Goal: Task Accomplishment & Management: Manage account settings

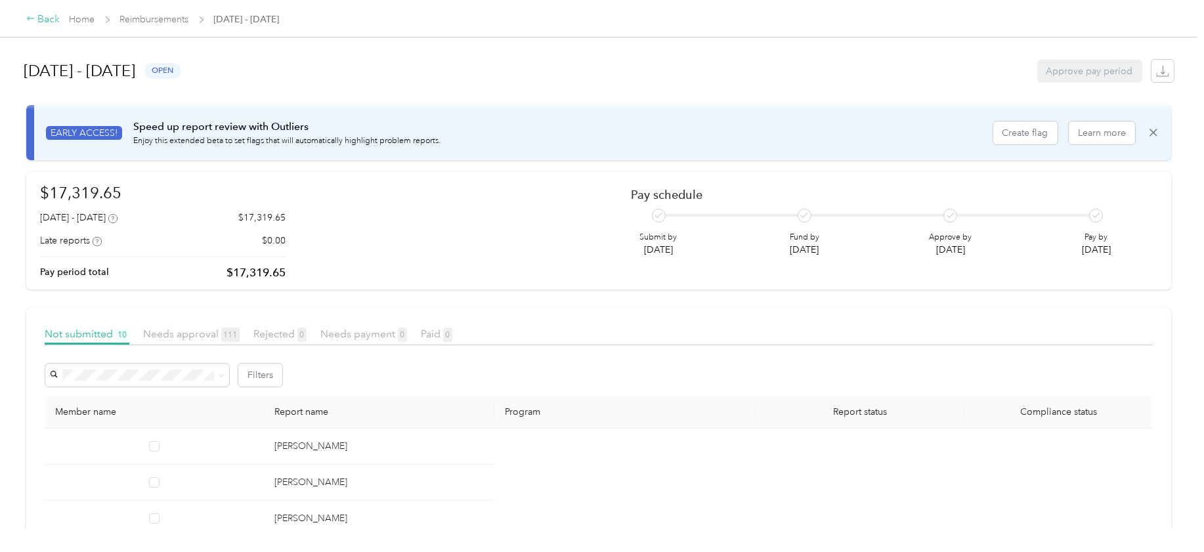
click at [49, 21] on div "Back" at bounding box center [43, 20] width 34 height 16
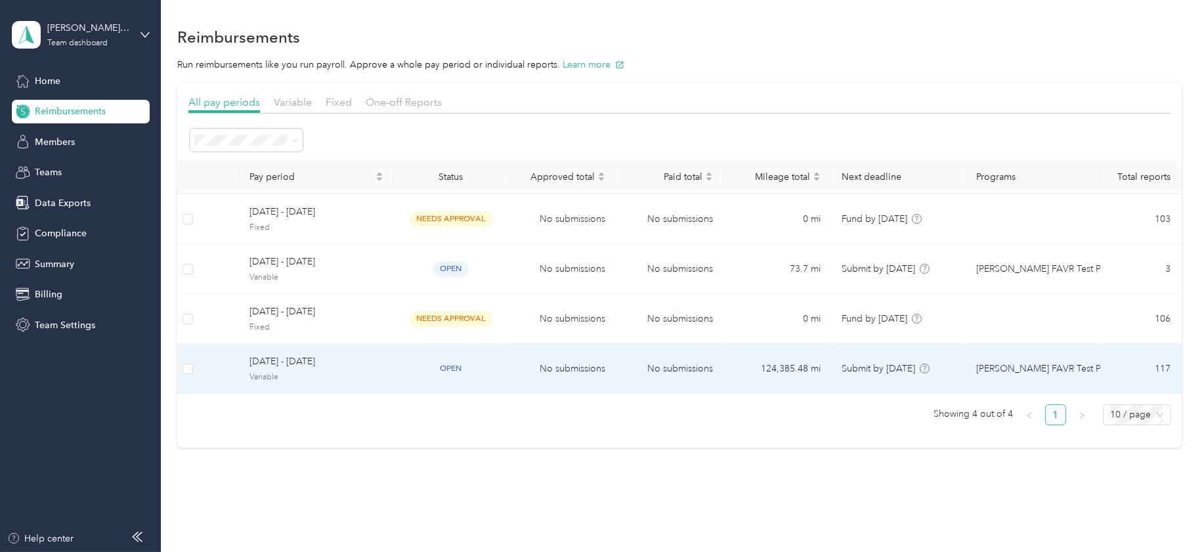
click at [272, 364] on span "[DATE] - [DATE]" at bounding box center [316, 361] width 134 height 14
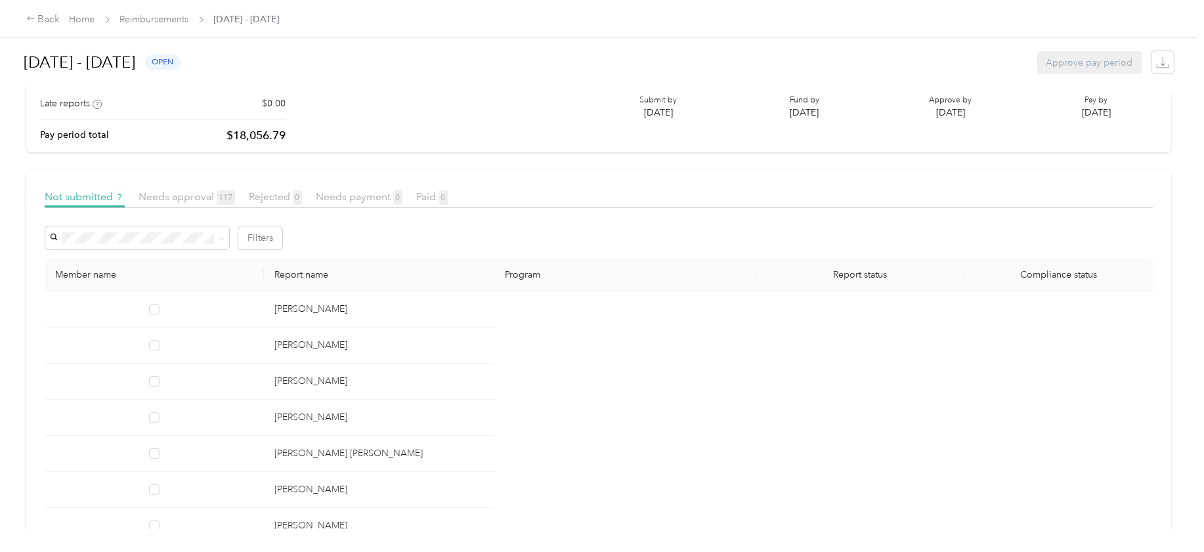
scroll to position [64, 0]
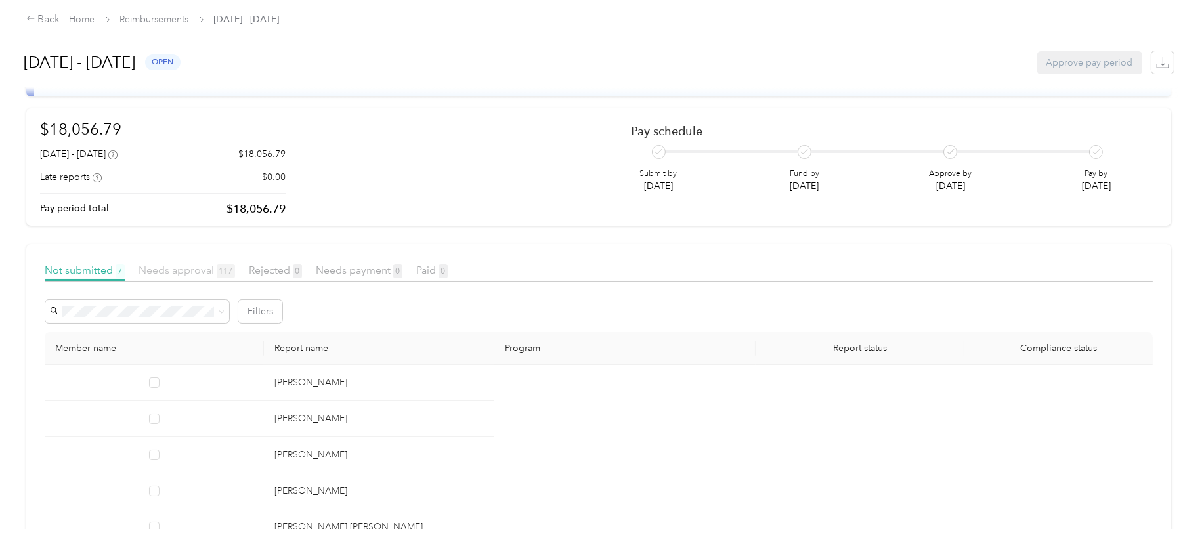
click at [184, 267] on span "Needs approval 117" at bounding box center [187, 270] width 96 height 12
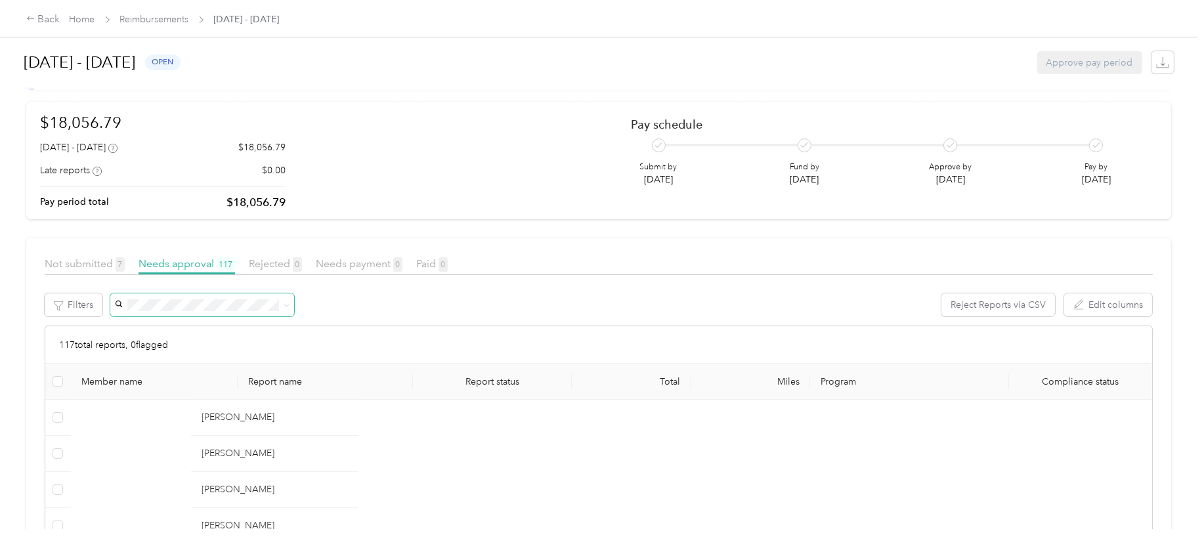
scroll to position [64, 0]
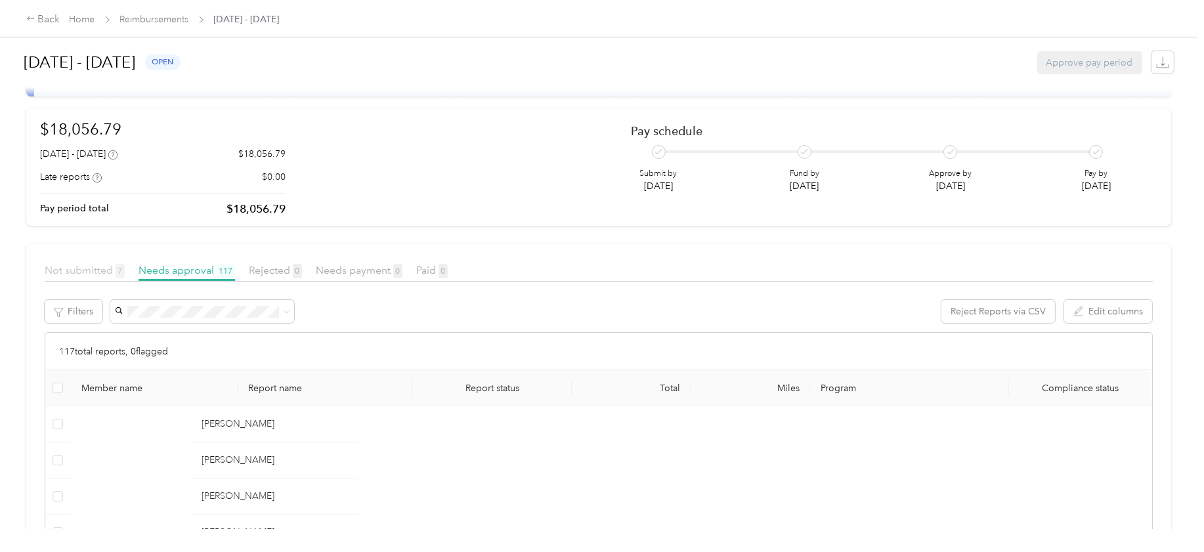
click at [83, 268] on span "Not submitted 7" at bounding box center [85, 270] width 80 height 12
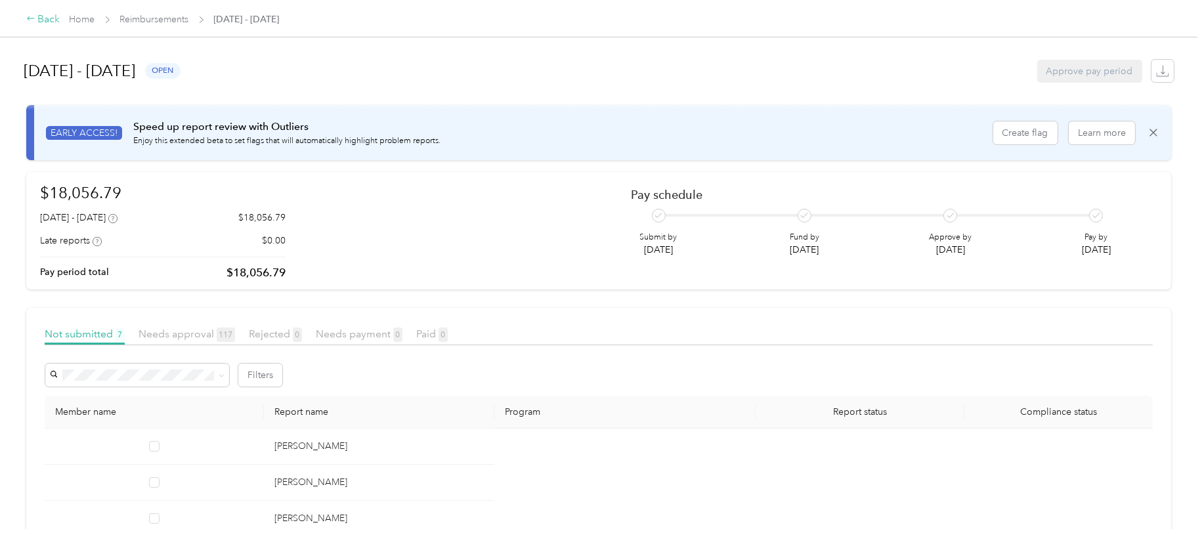
click at [51, 16] on div "Back" at bounding box center [43, 20] width 34 height 16
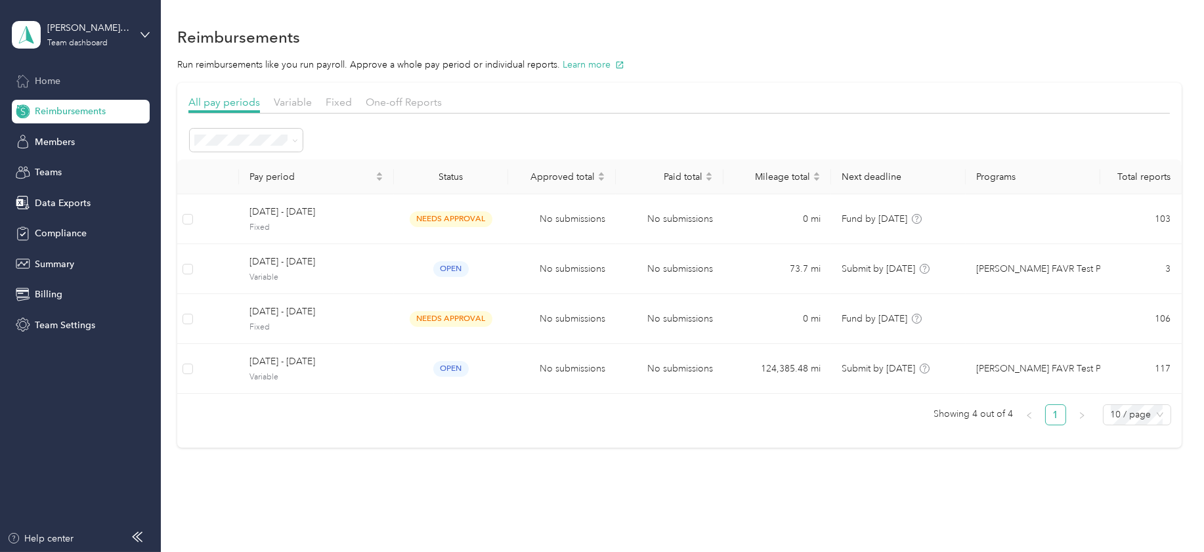
click at [55, 79] on span "Home" at bounding box center [48, 81] width 26 height 14
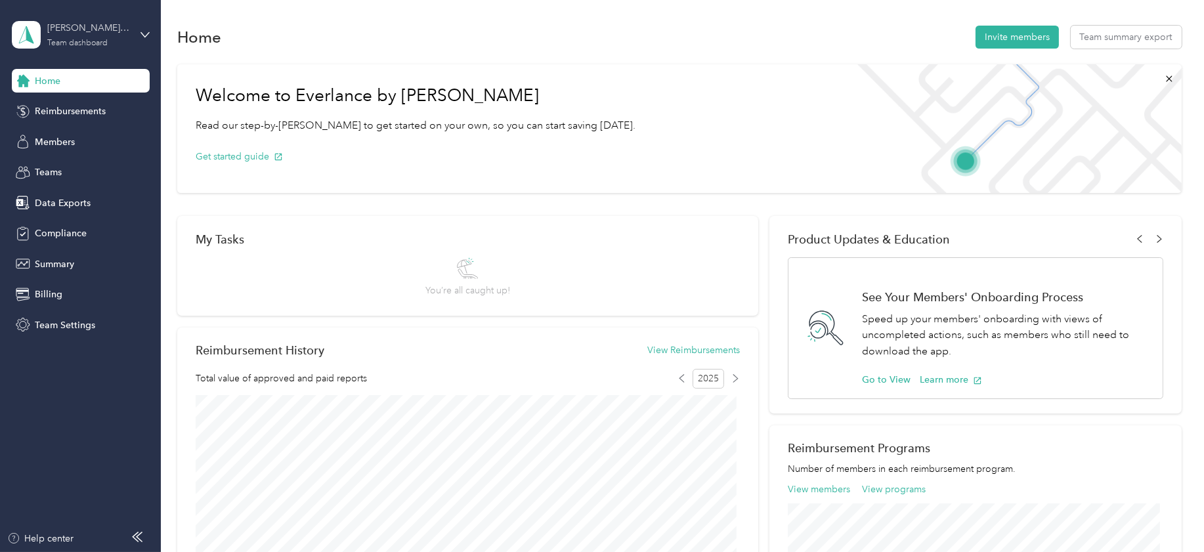
click at [90, 33] on div "[PERSON_NAME] Beverage Company" at bounding box center [88, 28] width 82 height 14
click at [381, 20] on div "Home Invite members Team summary export Welcome to Everlance by Motus Read our …" at bounding box center [679, 493] width 1036 height 986
click at [71, 110] on span "Reimbursements" at bounding box center [70, 111] width 71 height 14
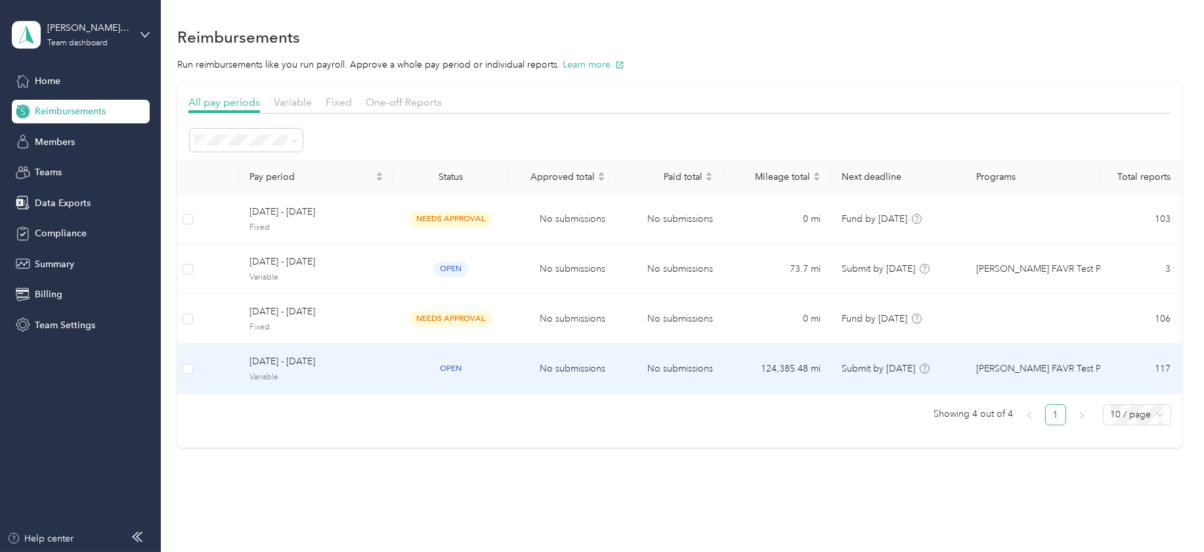
click at [282, 364] on span "[DATE] - [DATE]" at bounding box center [316, 361] width 134 height 14
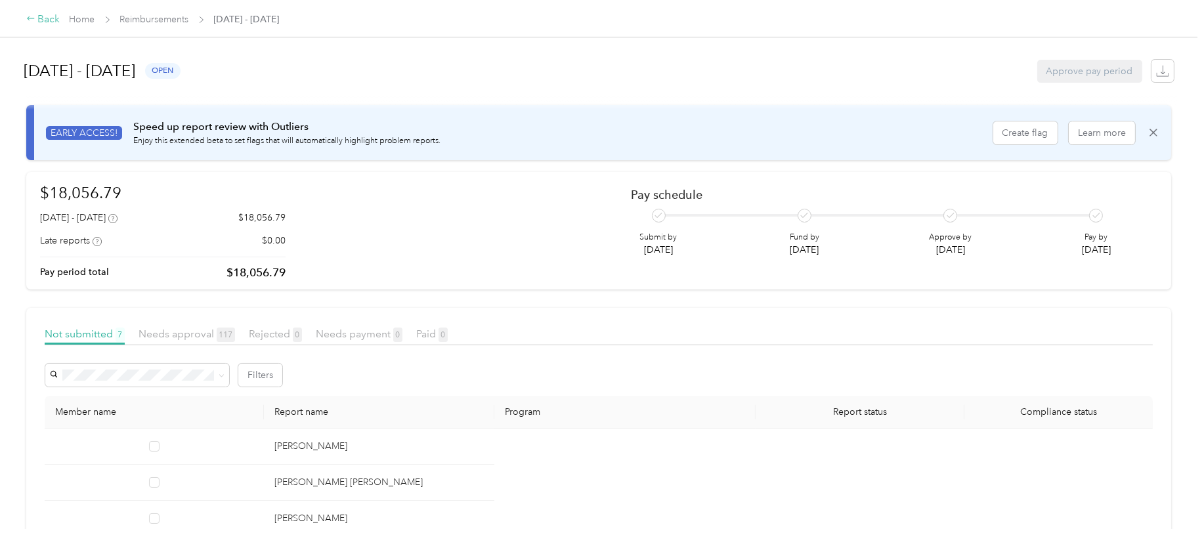
click at [43, 16] on div "Back" at bounding box center [43, 20] width 34 height 16
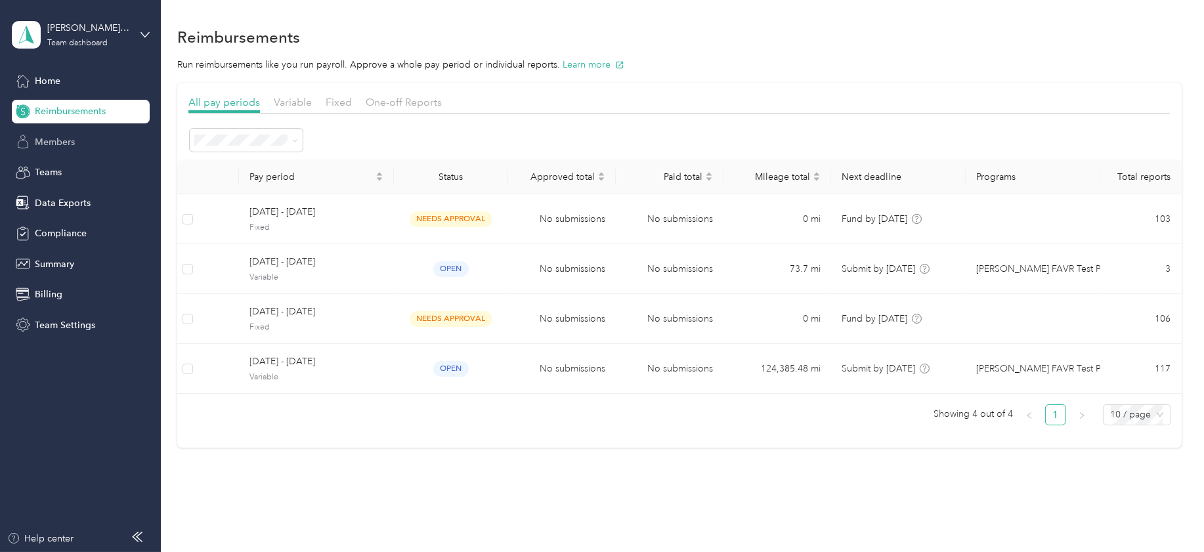
click at [58, 141] on span "Members" at bounding box center [55, 142] width 40 height 14
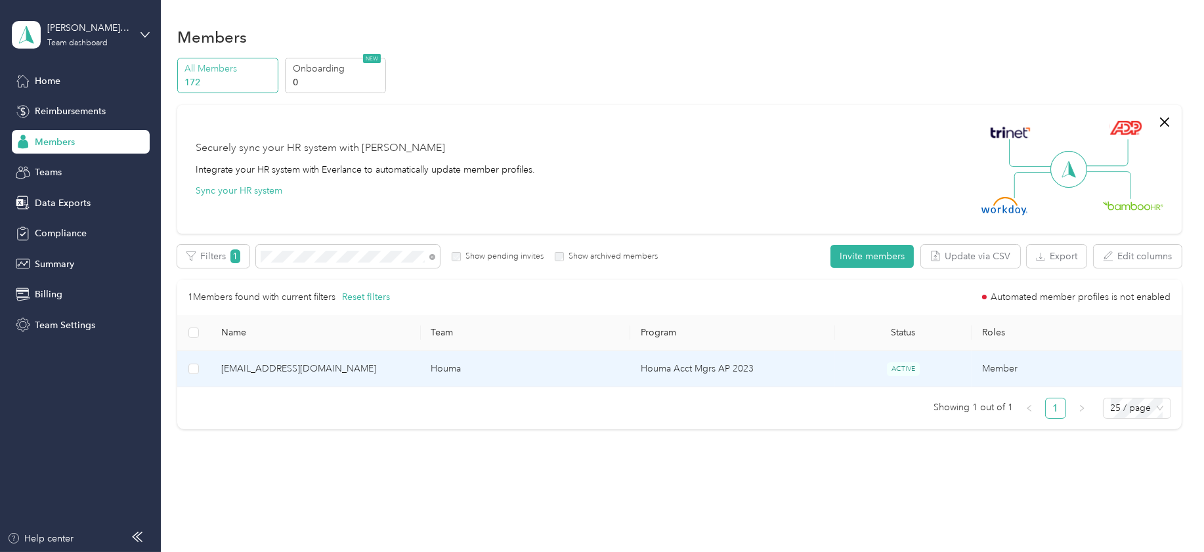
click at [287, 368] on span "[EMAIL_ADDRESS][DOMAIN_NAME]" at bounding box center [315, 369] width 189 height 14
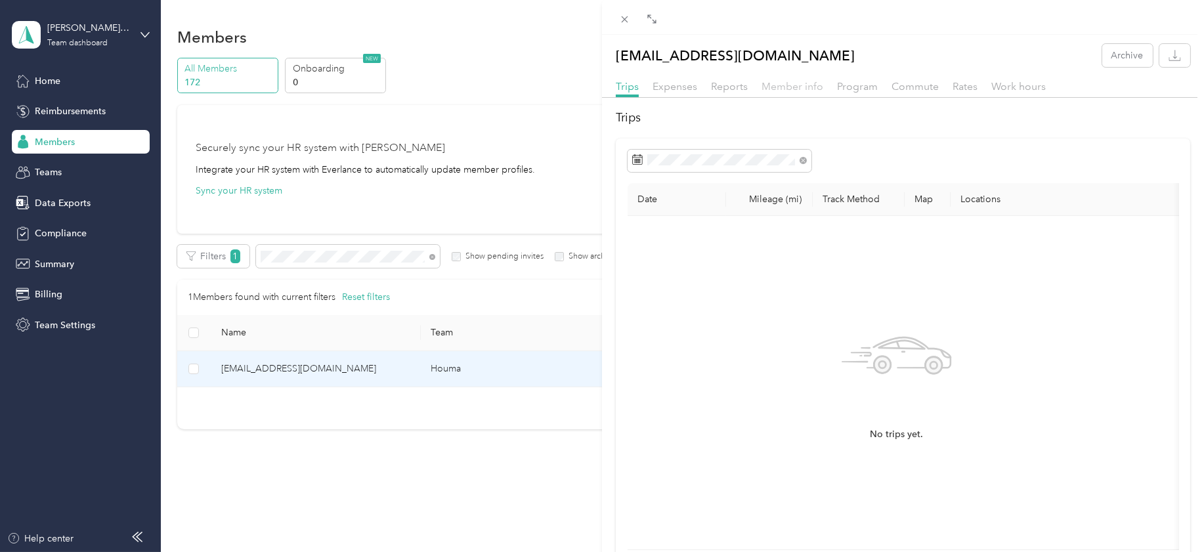
click at [812, 87] on span "Member info" at bounding box center [792, 86] width 62 height 12
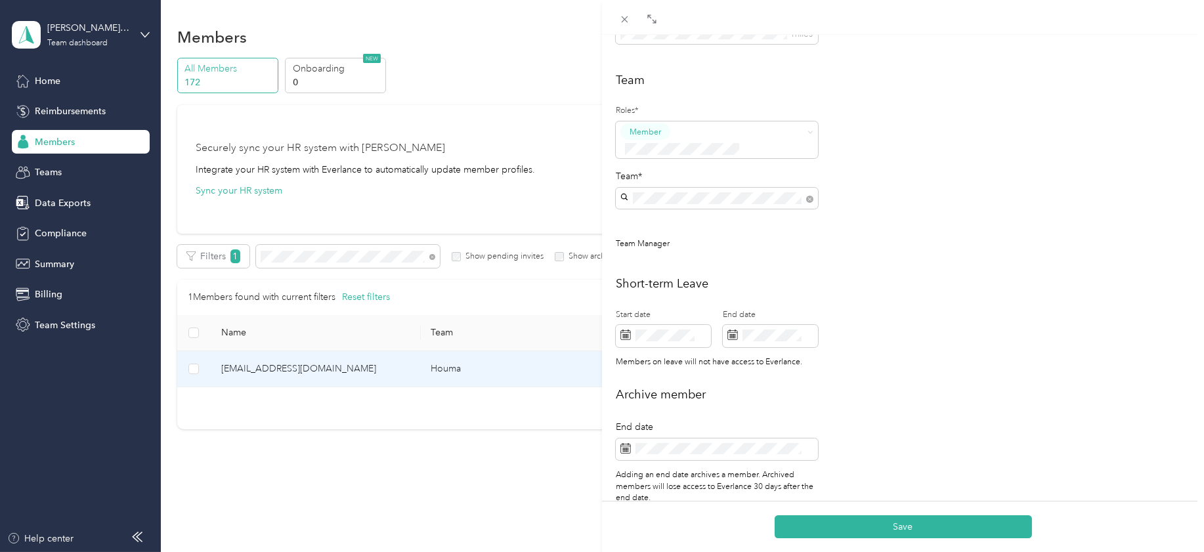
scroll to position [356, 0]
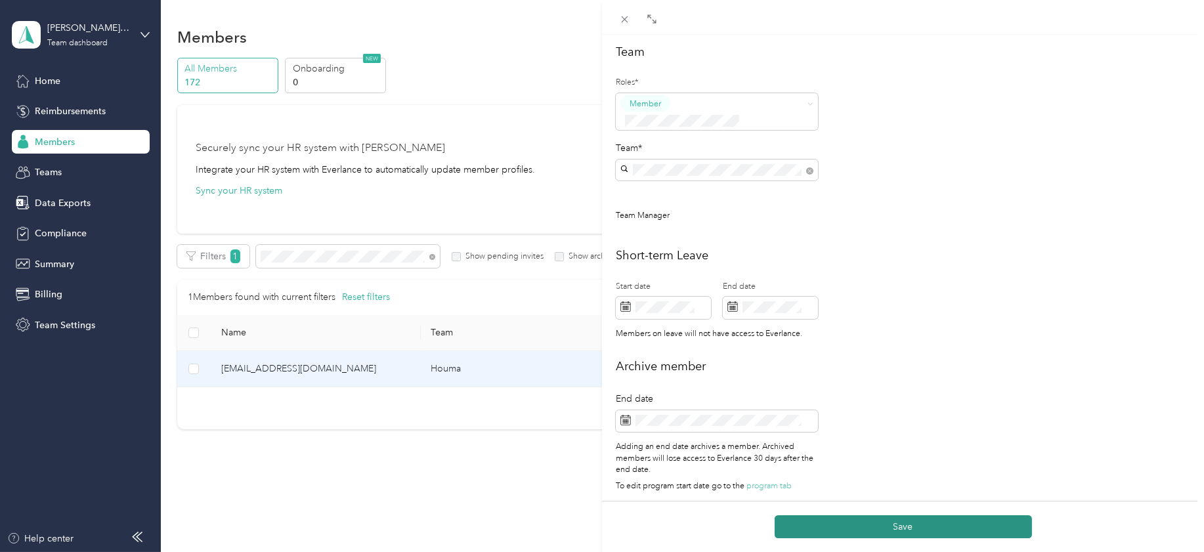
click at [859, 522] on button "Save" at bounding box center [903, 526] width 257 height 23
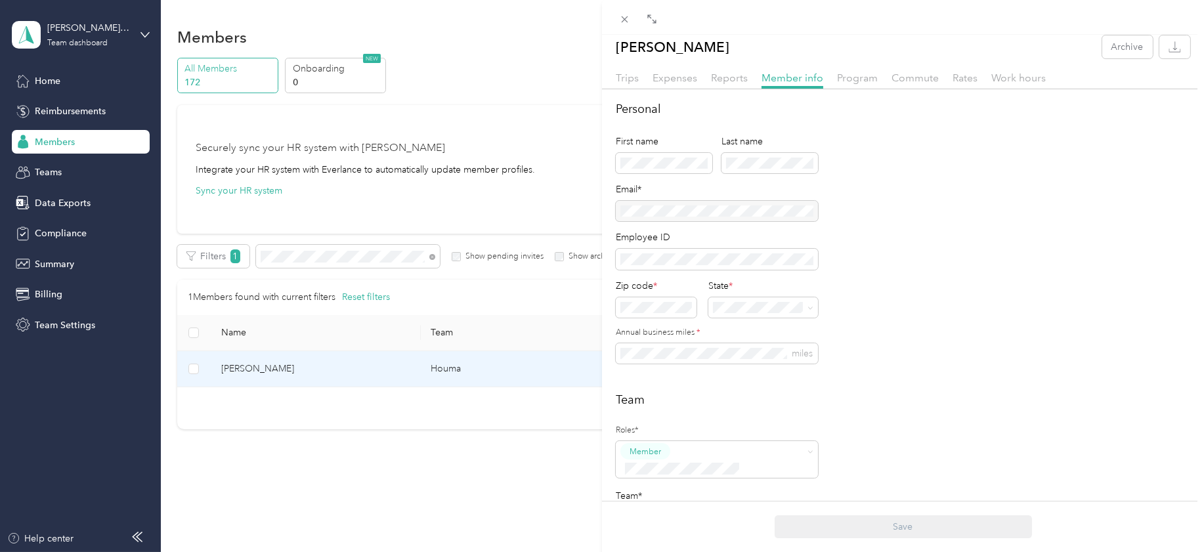
scroll to position [0, 0]
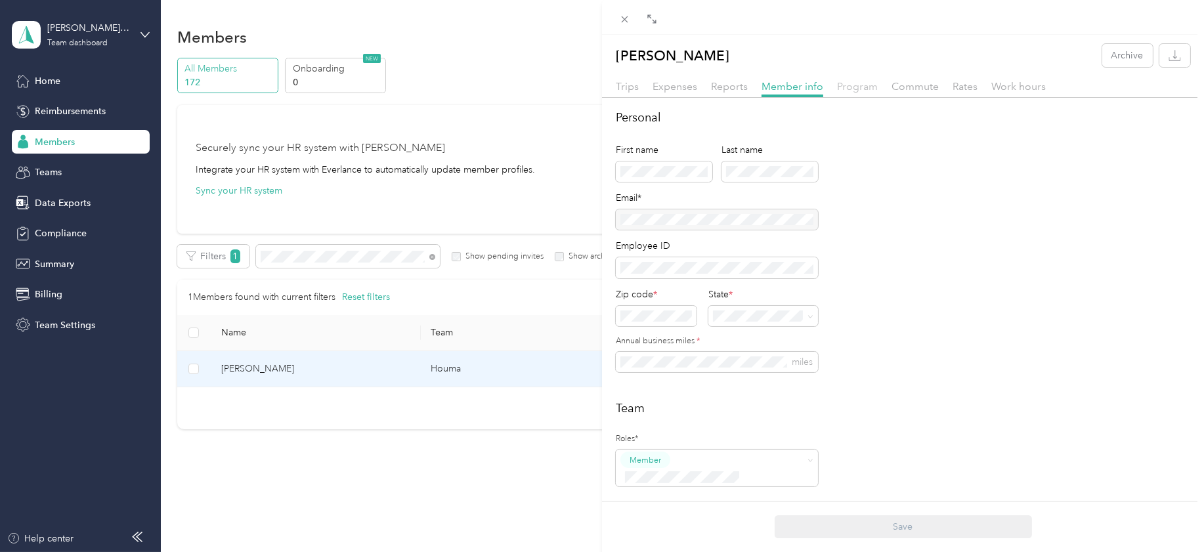
click at [853, 86] on span "Program" at bounding box center [857, 86] width 41 height 12
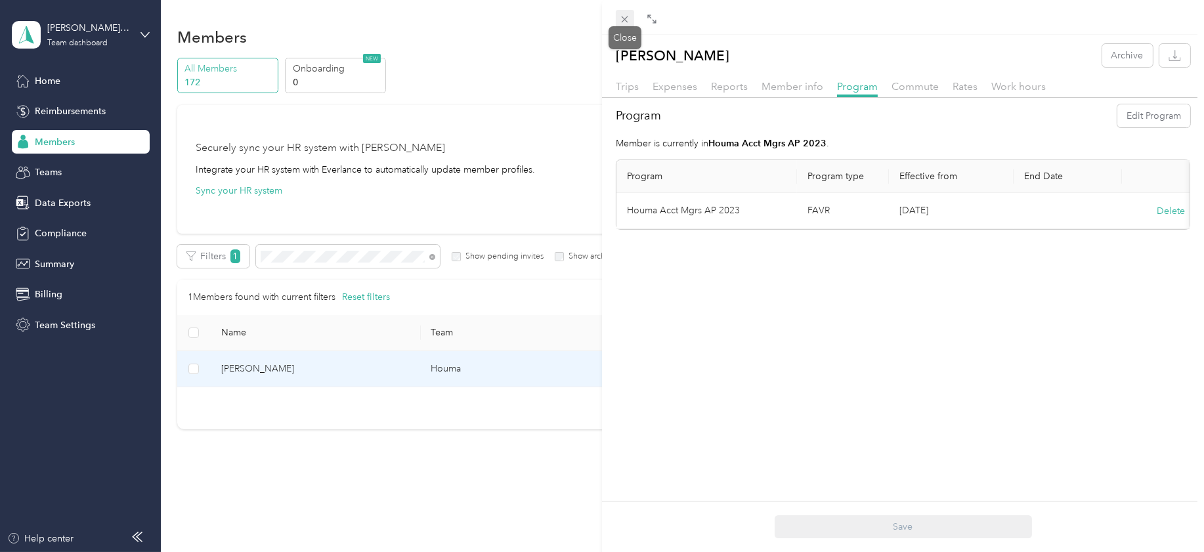
click at [623, 14] on icon at bounding box center [624, 19] width 11 height 11
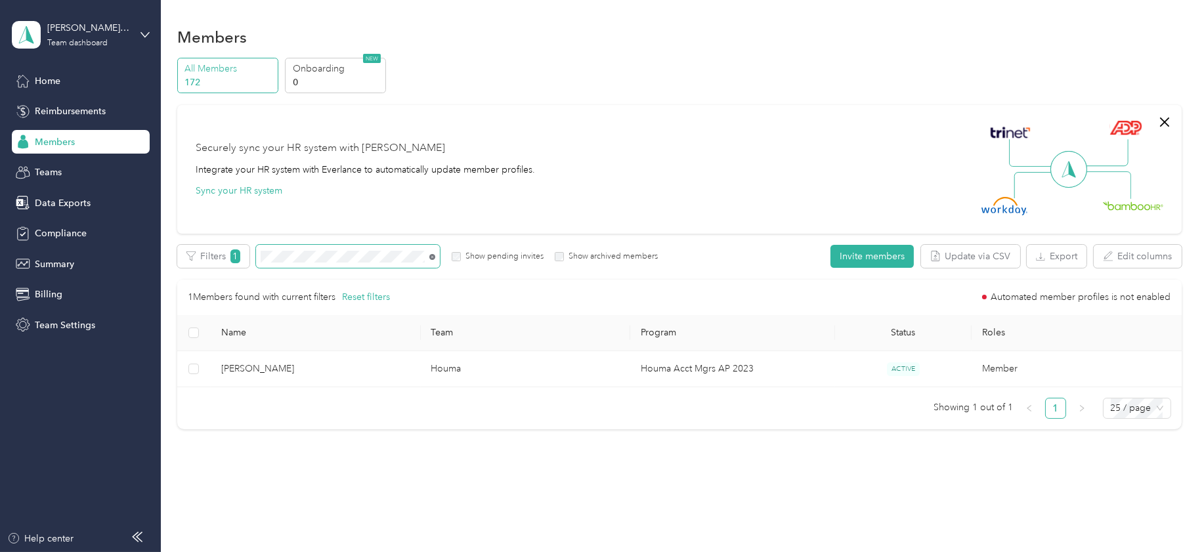
click at [431, 257] on icon at bounding box center [432, 257] width 6 height 6
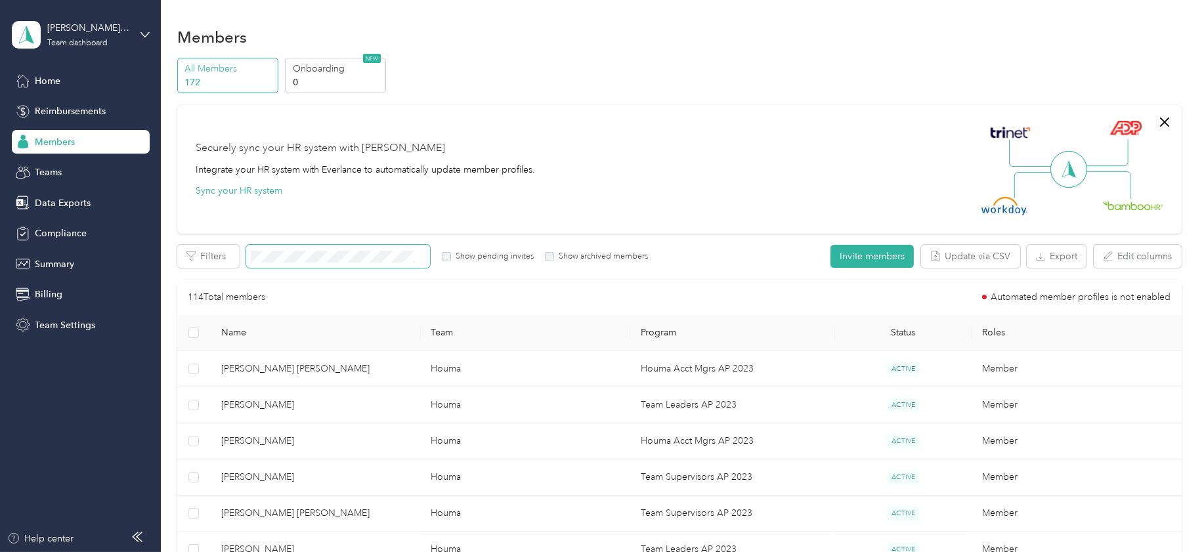
click at [314, 249] on span at bounding box center [338, 256] width 184 height 23
click at [314, 251] on span at bounding box center [338, 256] width 184 height 23
click at [528, 201] on div "Securely sync your HR system with Everlance Integrate your HR system with Everl…" at bounding box center [674, 169] width 956 height 92
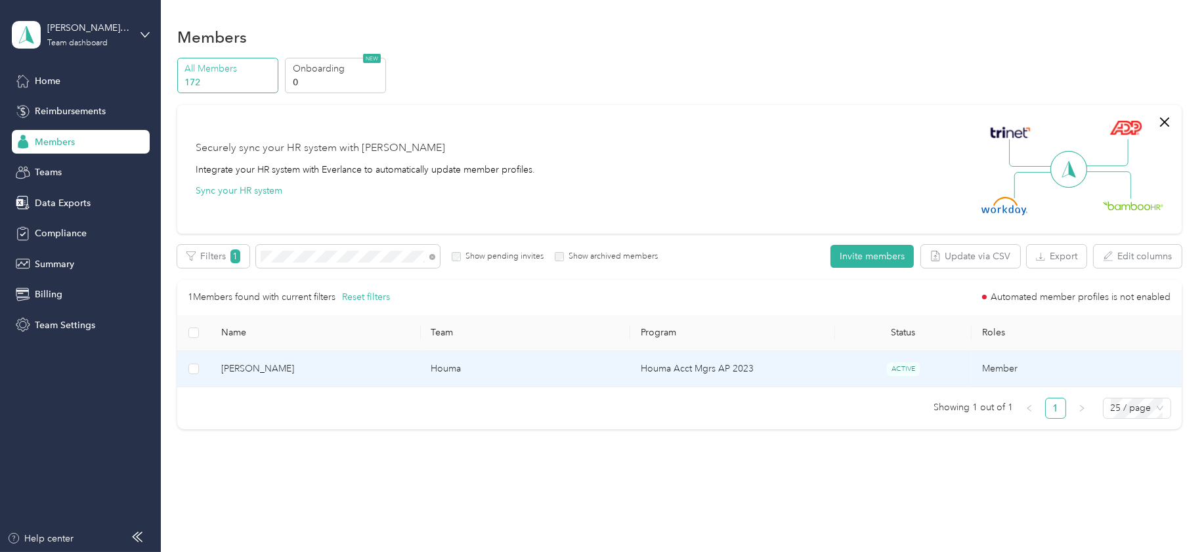
click at [263, 368] on span "[PERSON_NAME]" at bounding box center [315, 369] width 189 height 14
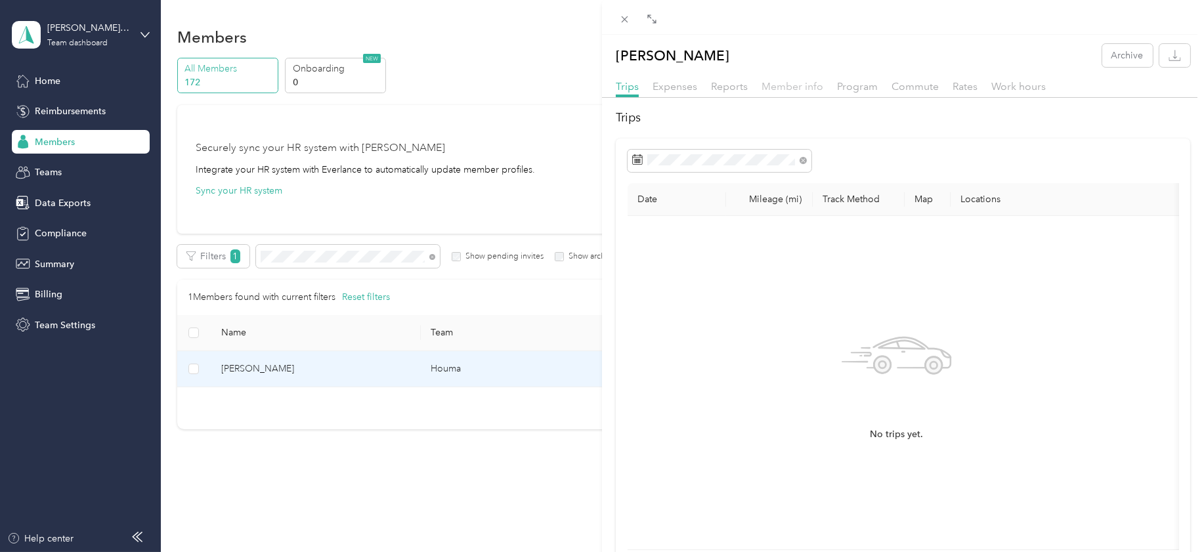
click at [782, 88] on span "Member info" at bounding box center [792, 86] width 62 height 12
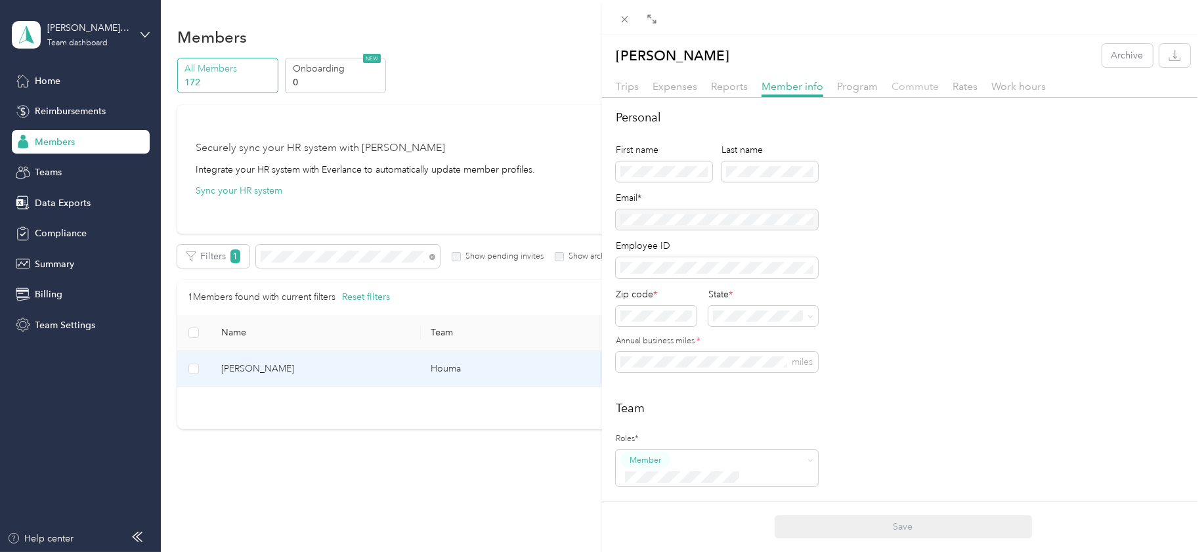
click at [899, 85] on span "Commute" at bounding box center [914, 86] width 47 height 12
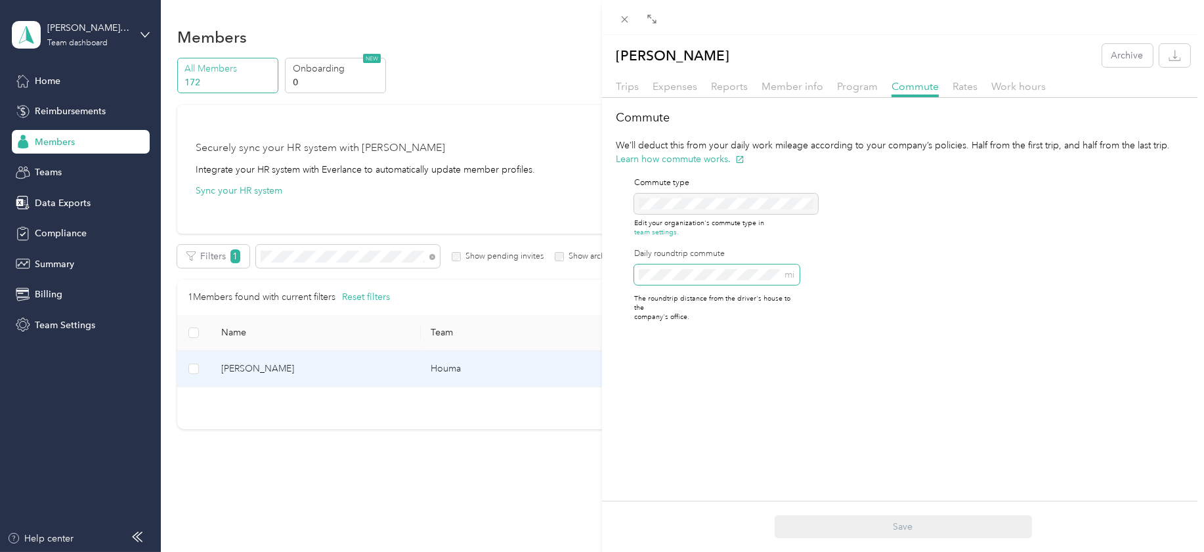
click at [613, 274] on div "Commute We’ll deduct this from your daily work mileage according to your compan…" at bounding box center [903, 221] width 602 height 224
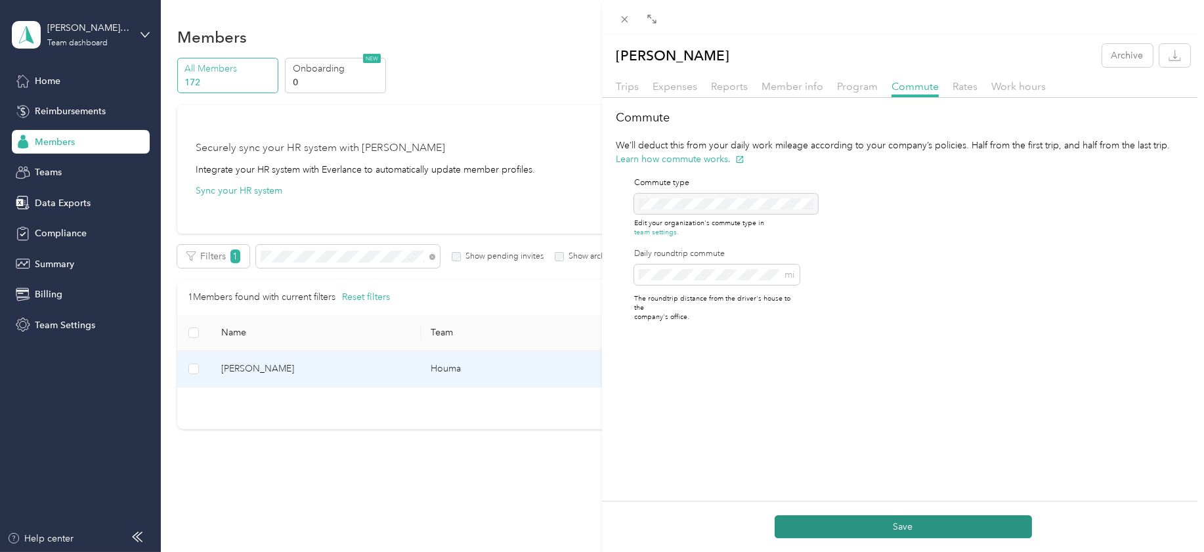
click at [856, 526] on button "Save" at bounding box center [903, 526] width 257 height 23
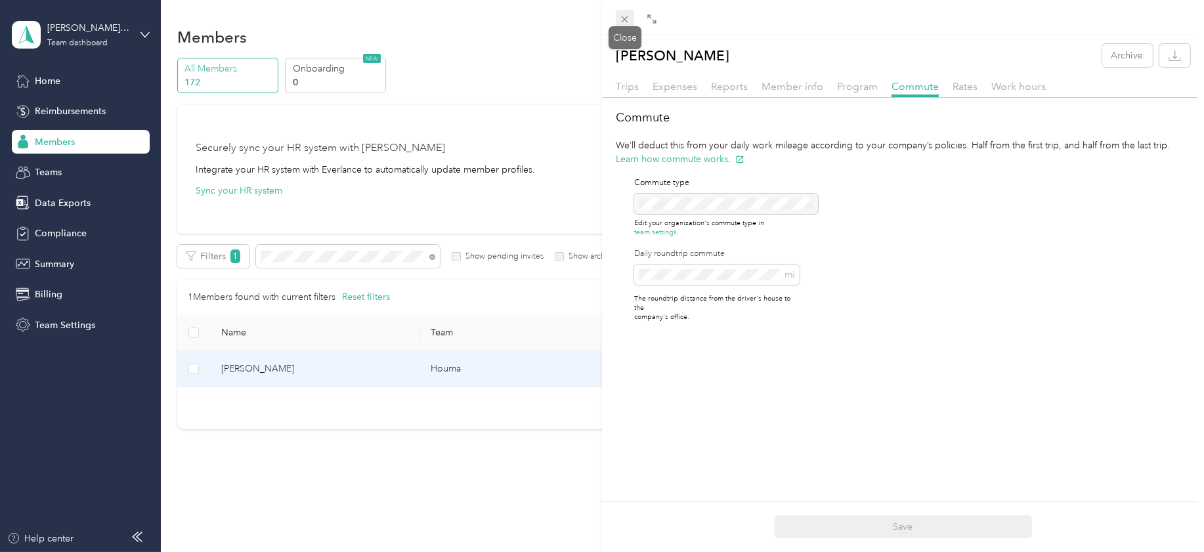
click at [624, 20] on icon at bounding box center [625, 19] width 7 height 7
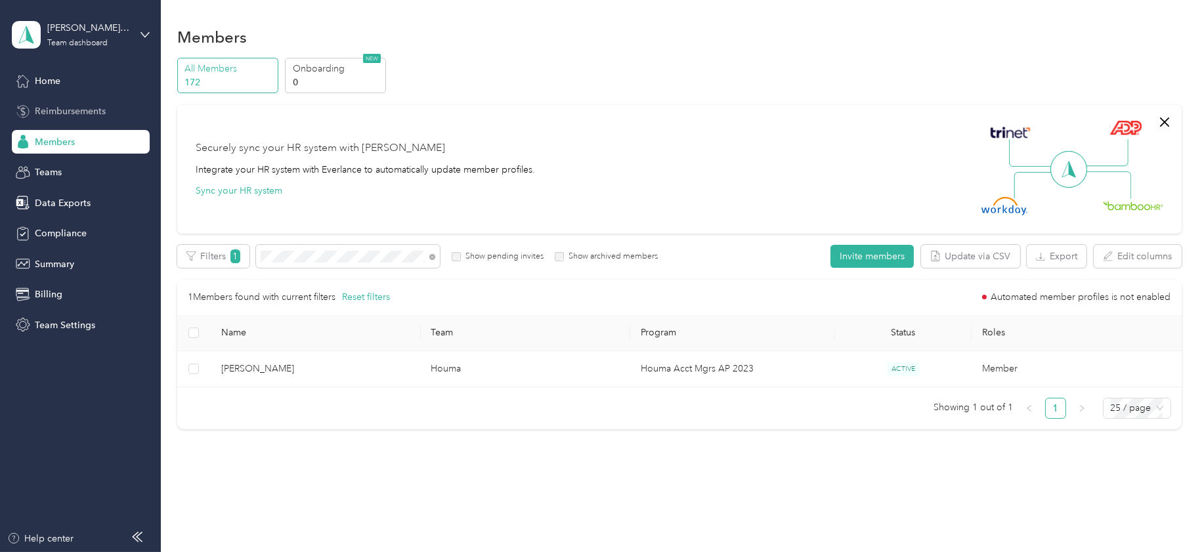
click at [80, 107] on span "Reimbursements" at bounding box center [70, 111] width 71 height 14
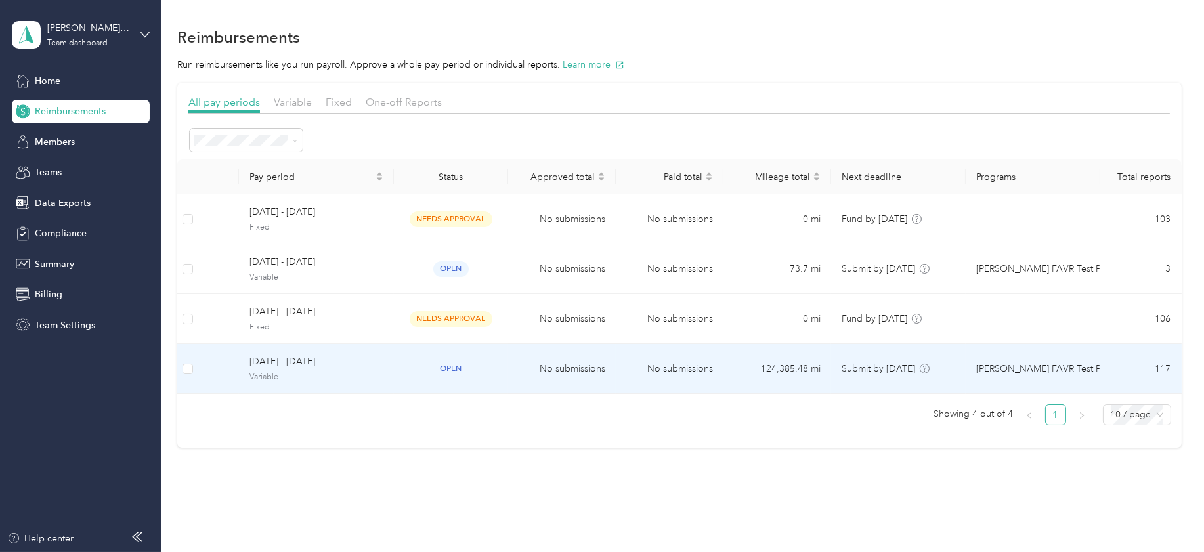
click at [280, 372] on span "Variable" at bounding box center [316, 378] width 134 height 12
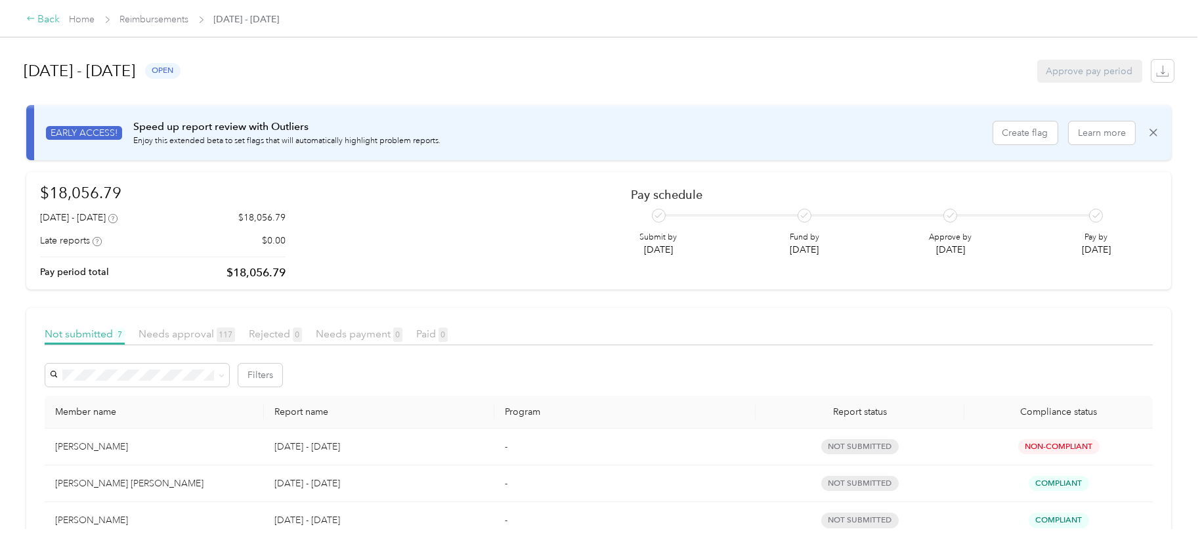
click at [47, 16] on div "Back" at bounding box center [43, 20] width 34 height 16
